Goal: Navigation & Orientation: Find specific page/section

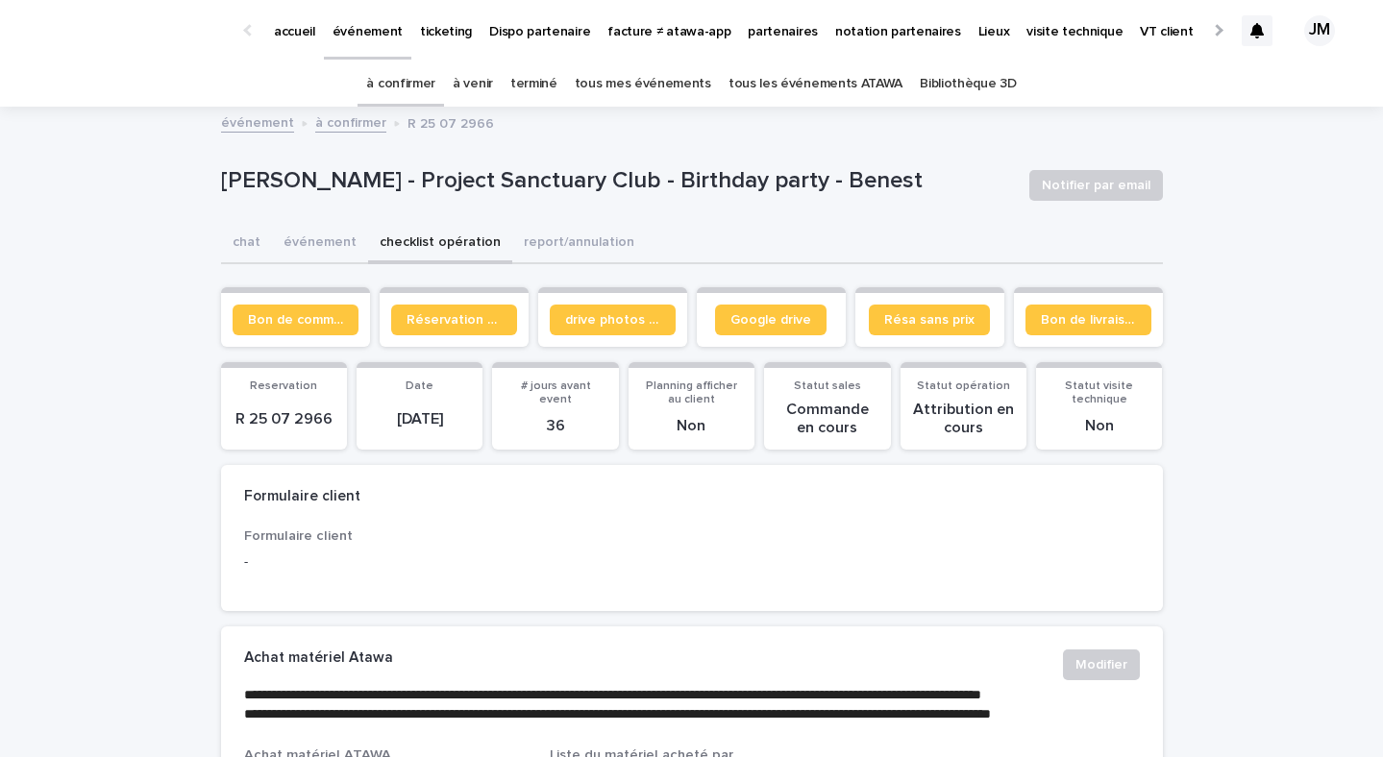
click at [302, 33] on p "accueil" at bounding box center [294, 20] width 41 height 40
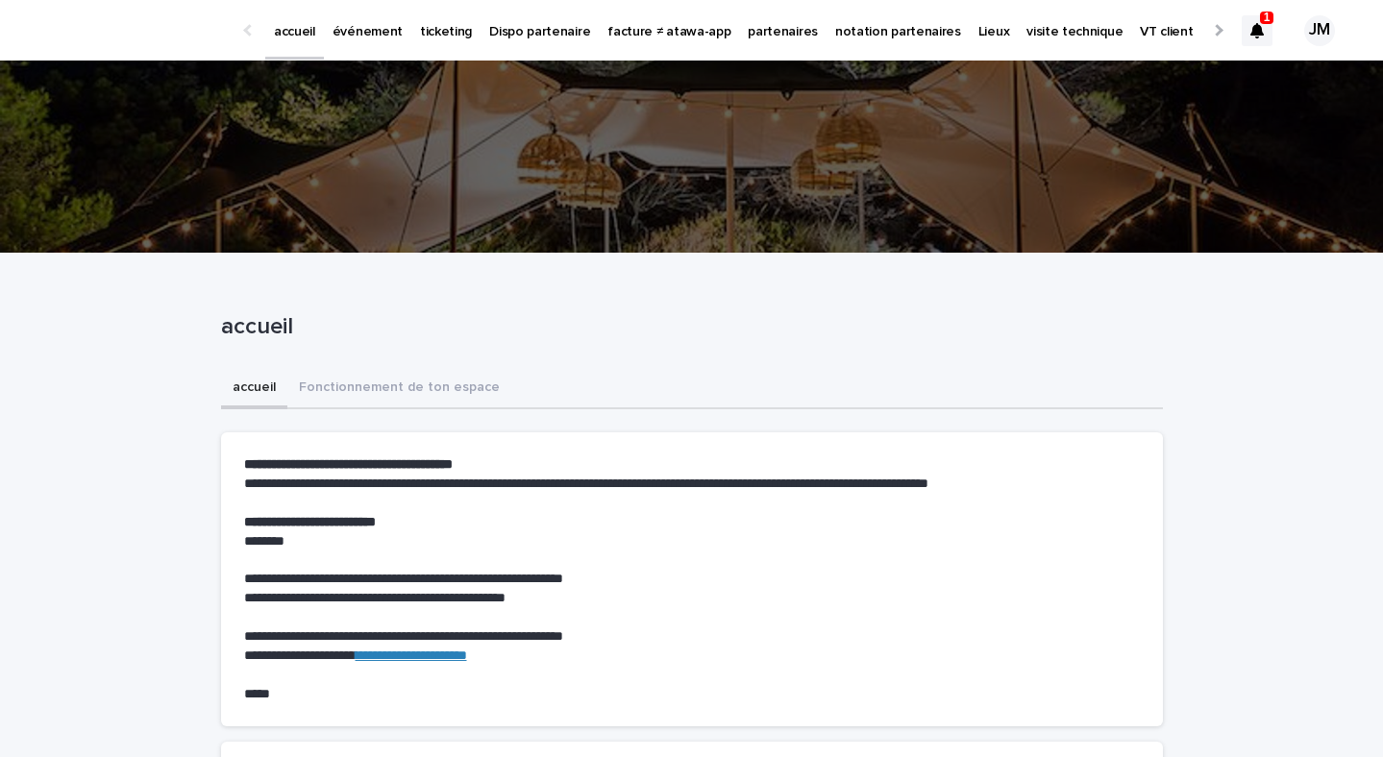
click at [373, 39] on link "événement" at bounding box center [367, 30] width 87 height 60
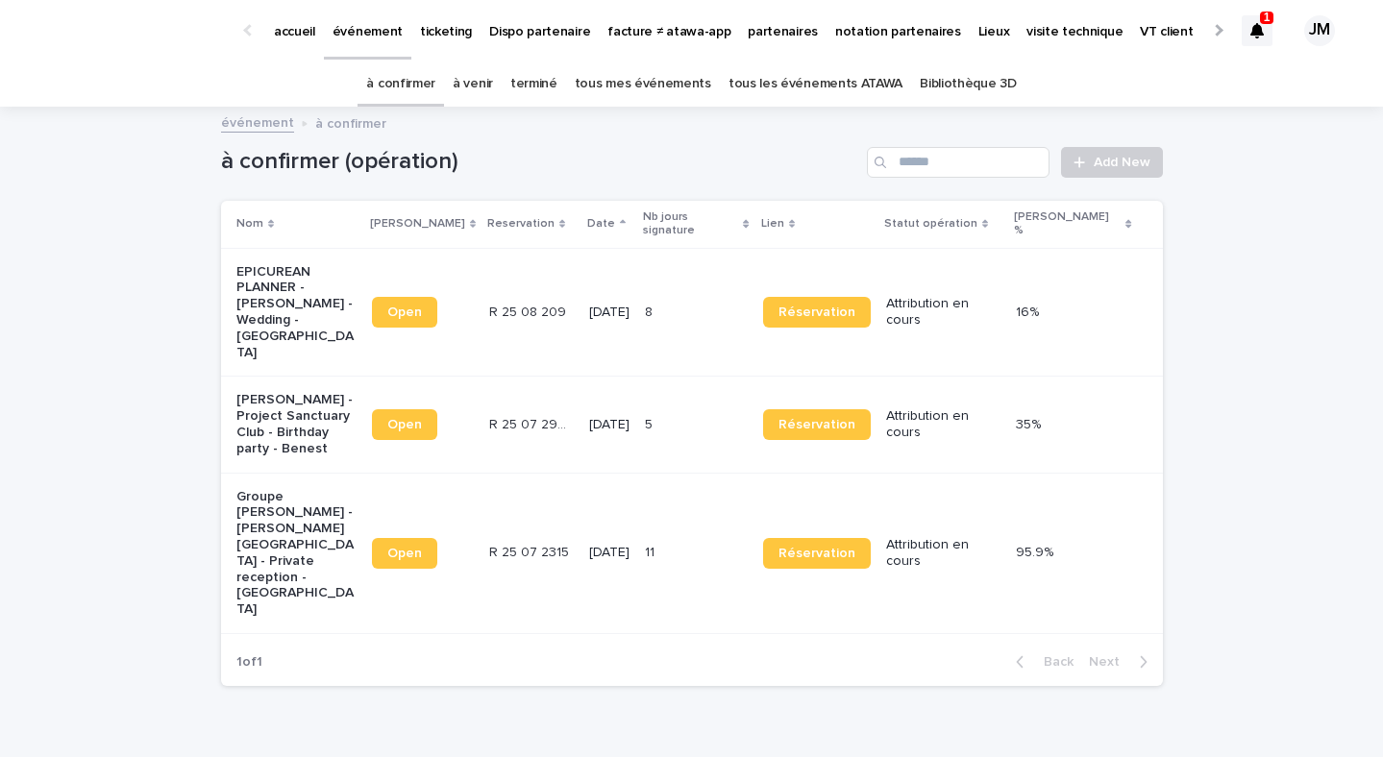
click at [306, 36] on p "accueil" at bounding box center [294, 20] width 41 height 40
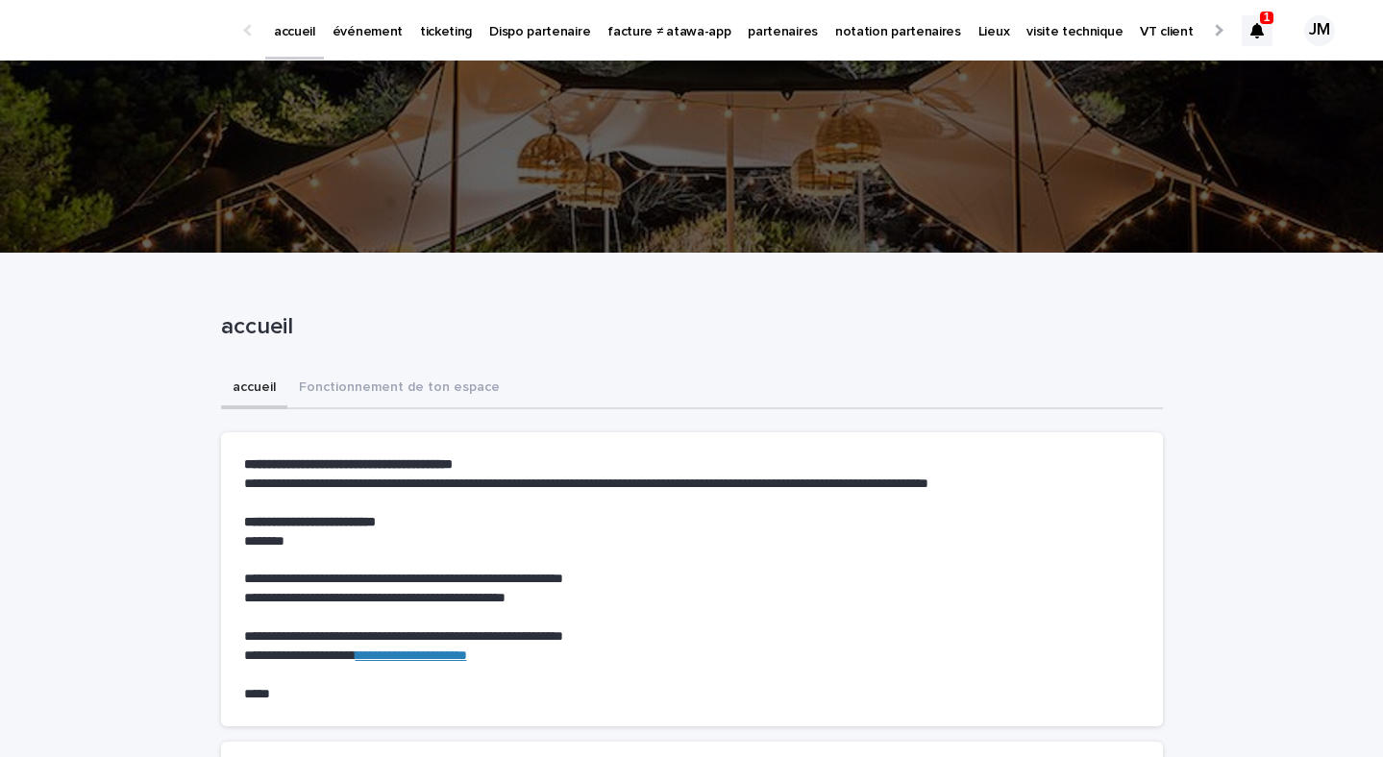
click at [1259, 27] on icon at bounding box center [1256, 30] width 13 height 15
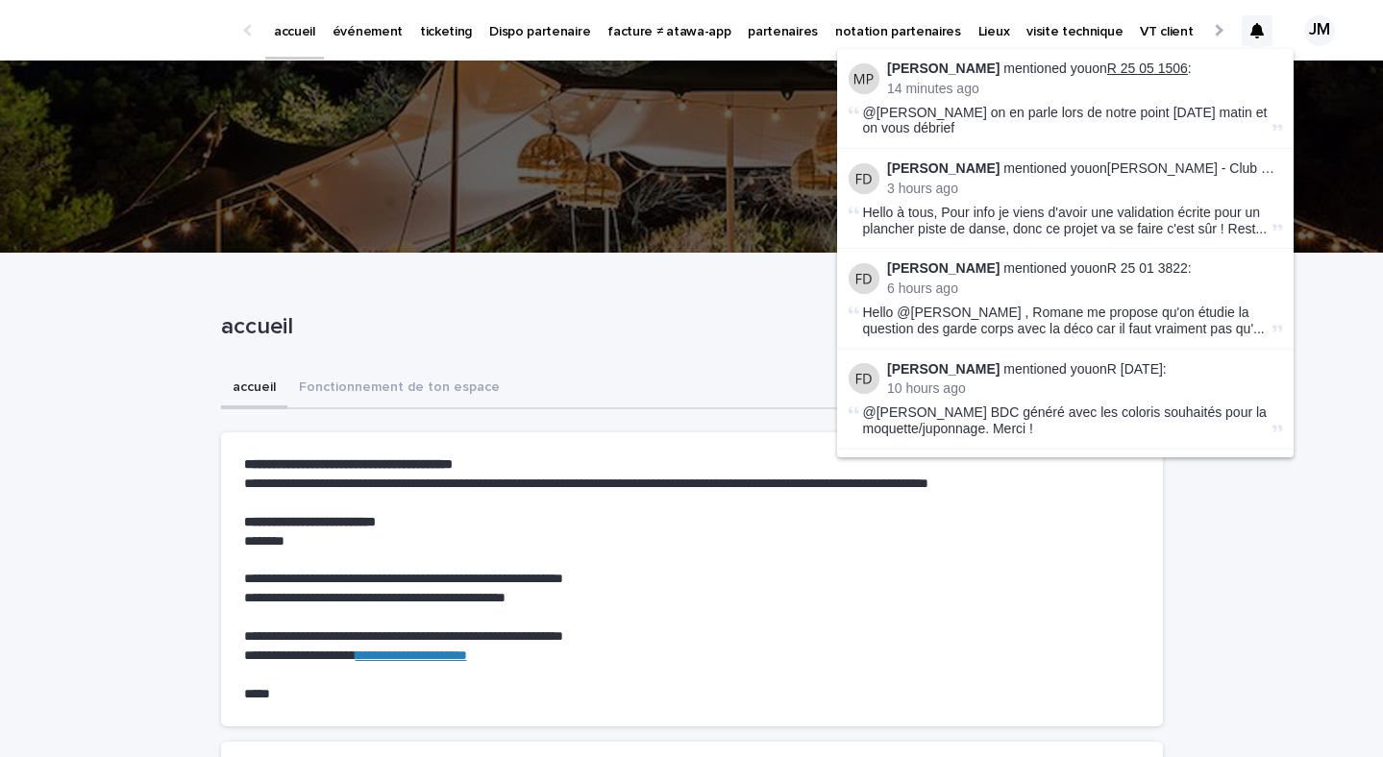
click at [1109, 68] on link "R 25 05 1506" at bounding box center [1147, 68] width 81 height 15
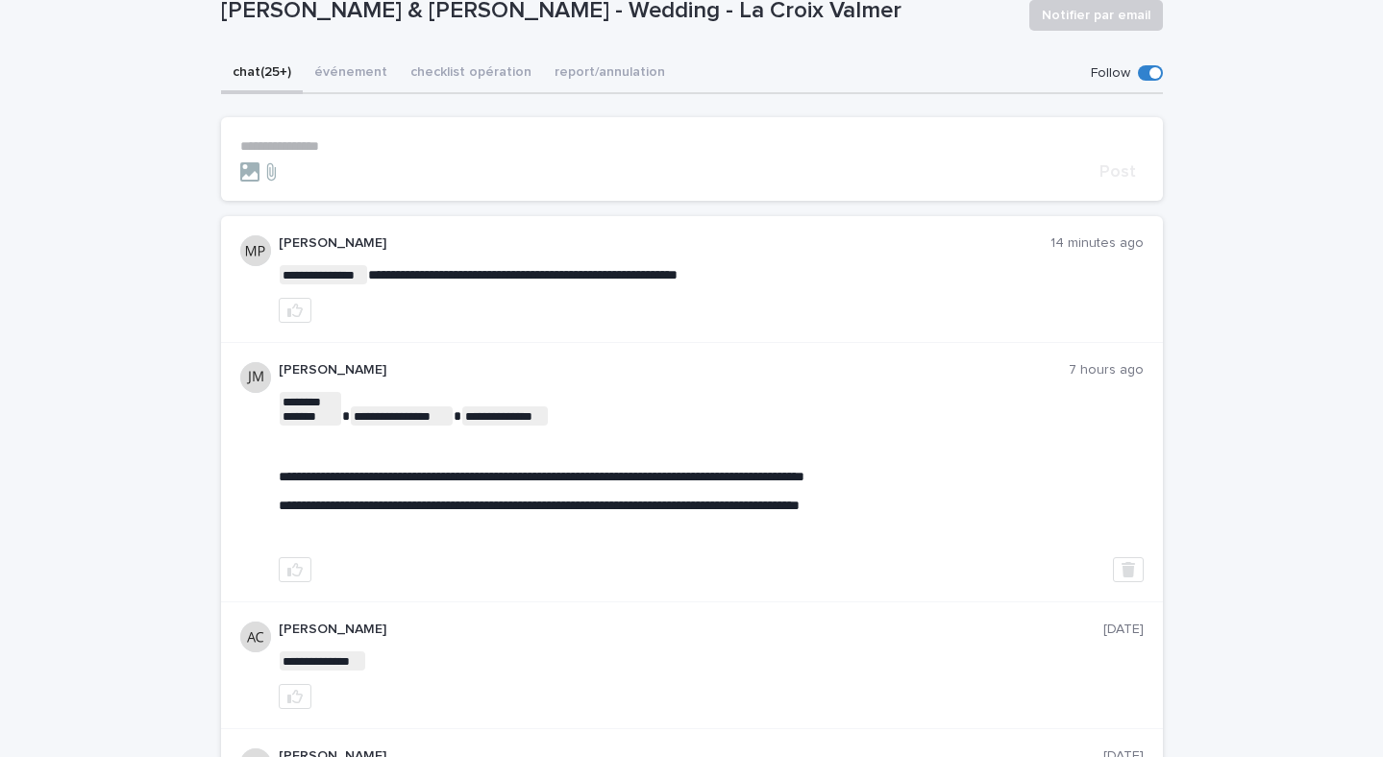
scroll to position [168, 0]
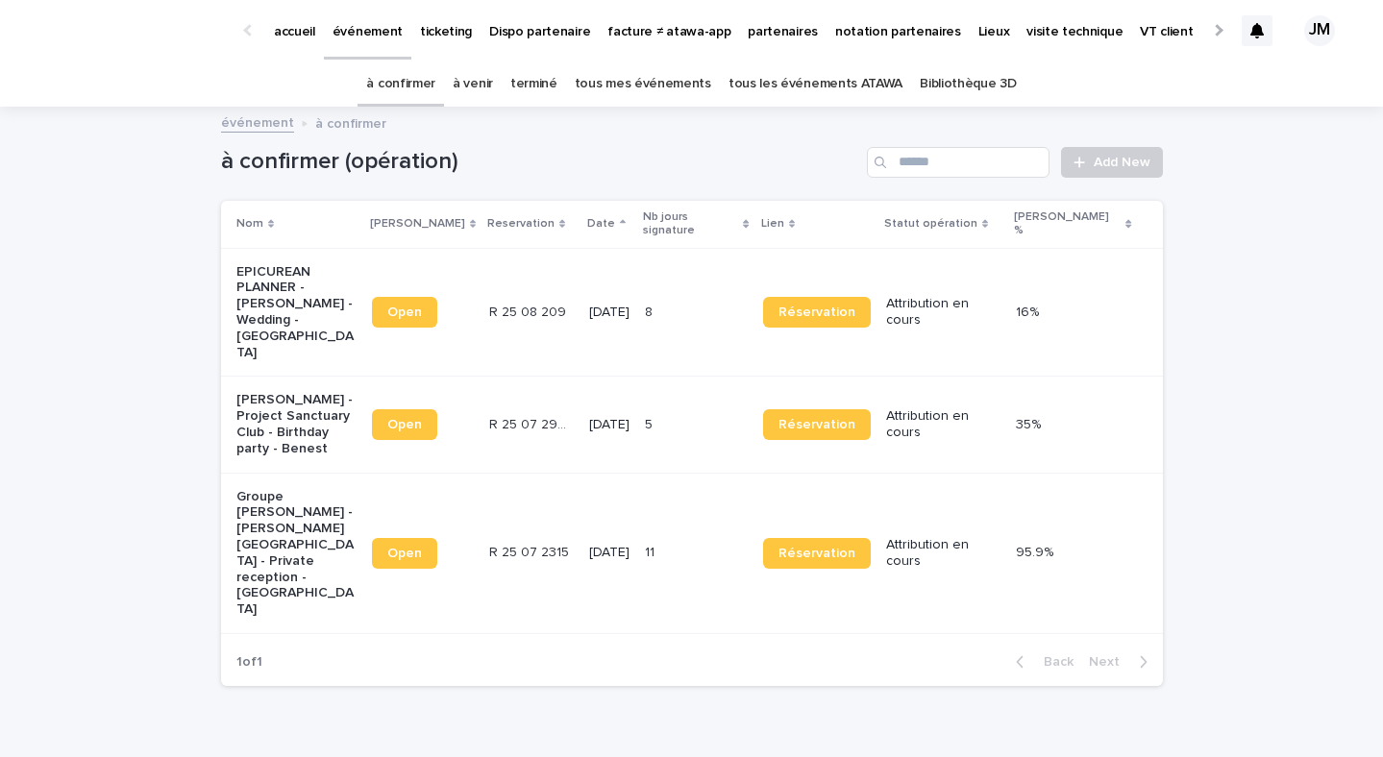
click at [301, 30] on p "accueil" at bounding box center [294, 20] width 41 height 40
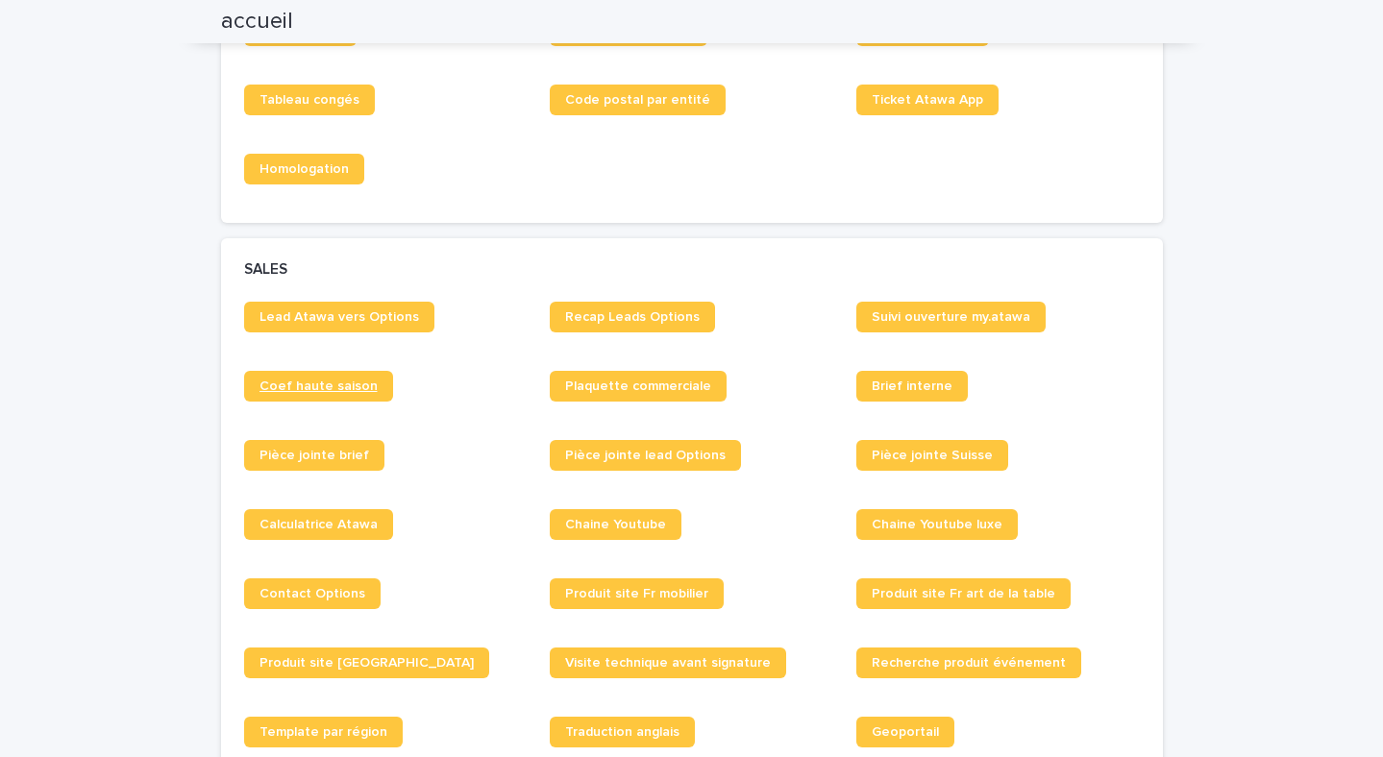
scroll to position [809, 0]
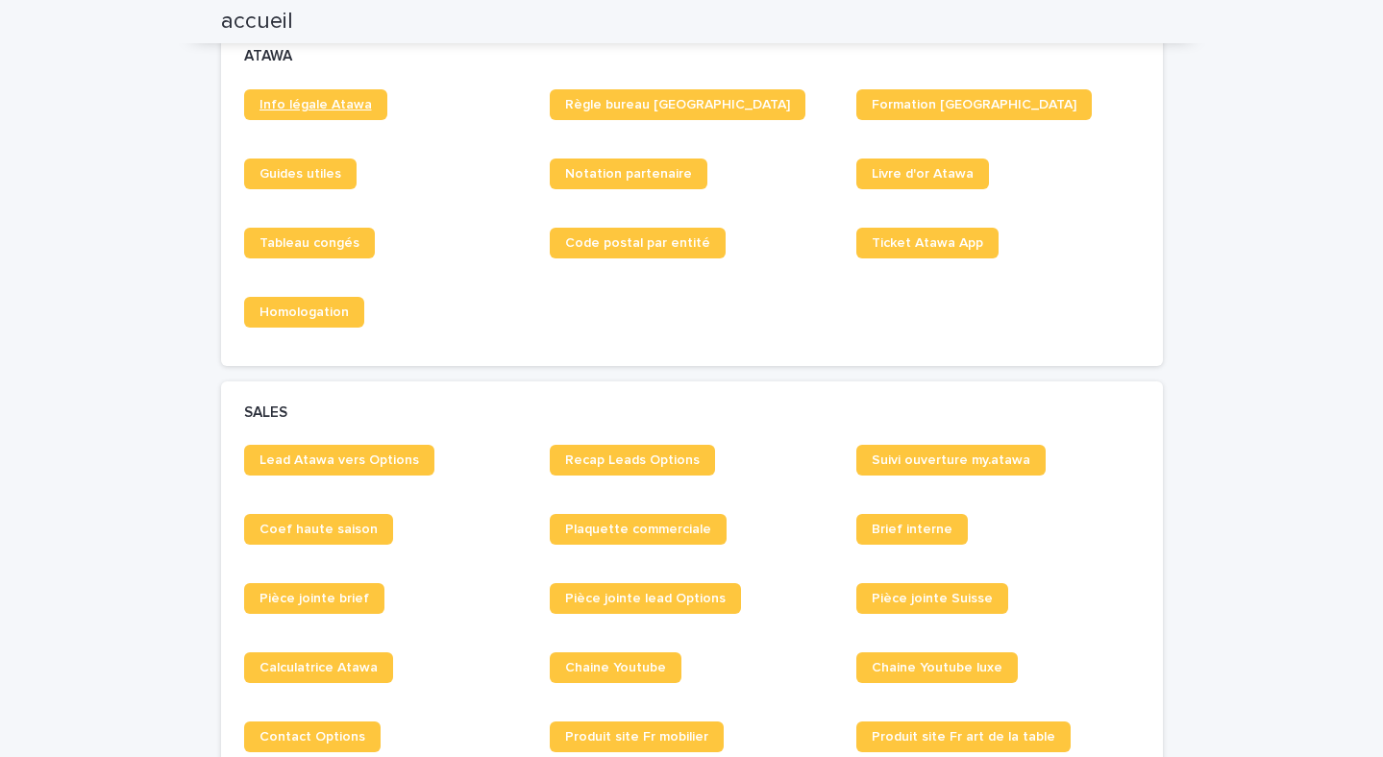
click at [307, 103] on span "Info légale Atawa" at bounding box center [315, 104] width 112 height 13
